Goal: Check status: Check status

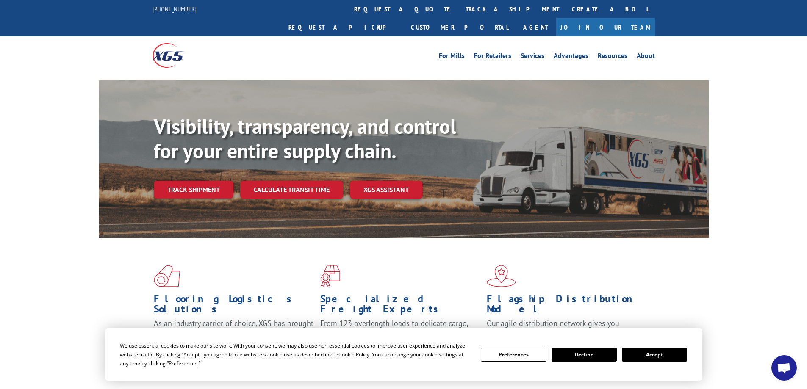
click at [459, 9] on link "track a shipment" at bounding box center [512, 9] width 106 height 18
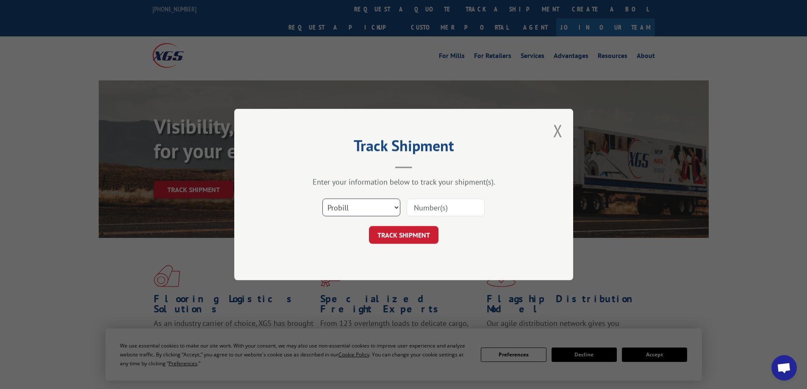
click at [368, 212] on select "Select category... Probill BOL PO" at bounding box center [361, 208] width 78 height 18
select select "bol"
click at [322, 199] on select "Select category... Probill BOL PO" at bounding box center [361, 208] width 78 height 18
click at [434, 205] on input at bounding box center [446, 208] width 78 height 18
paste input "2846813"
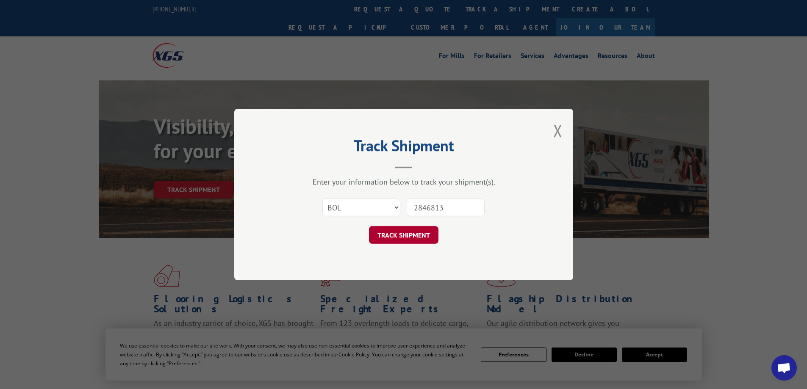
type input "2846813"
click at [407, 233] on button "TRACK SHIPMENT" at bounding box center [403, 235] width 69 height 18
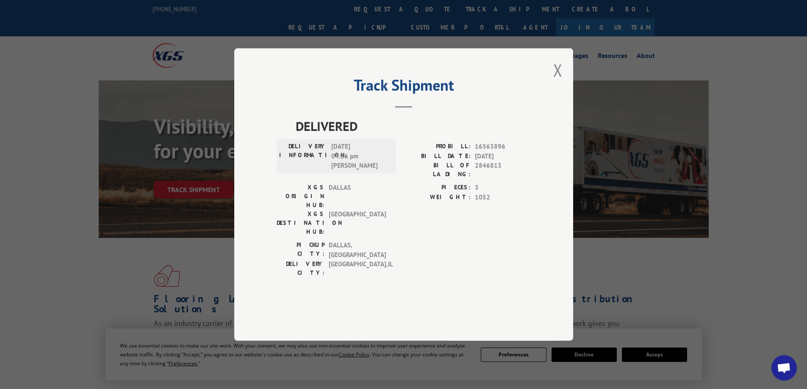
click at [479, 152] on span "16563896" at bounding box center [503, 147] width 56 height 10
drag, startPoint x: 476, startPoint y: 172, endPoint x: 490, endPoint y: 171, distance: 14.0
click at [490, 152] on span "16563896" at bounding box center [503, 147] width 56 height 10
click at [556, 81] on button "Close modal" at bounding box center [557, 70] width 9 height 22
